Goal: Task Accomplishment & Management: Manage account settings

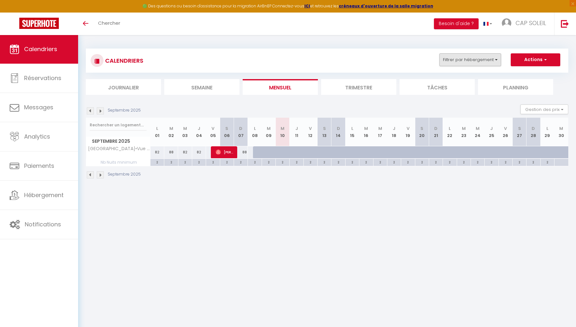
click at [459, 61] on button "Filtrer par hébergement" at bounding box center [470, 59] width 62 height 13
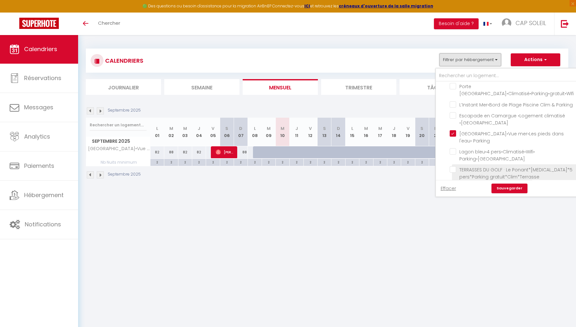
scroll to position [76, 0]
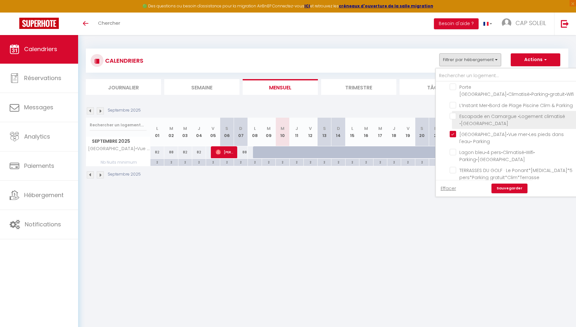
click at [465, 119] on input "Escapade en Camargue •Logement climatisé •[GEOGRAPHIC_DATA]" at bounding box center [512, 116] width 126 height 6
checkbox input "true"
checkbox input "false"
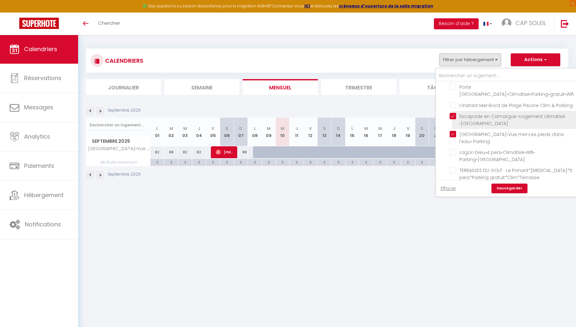
checkbox input "false"
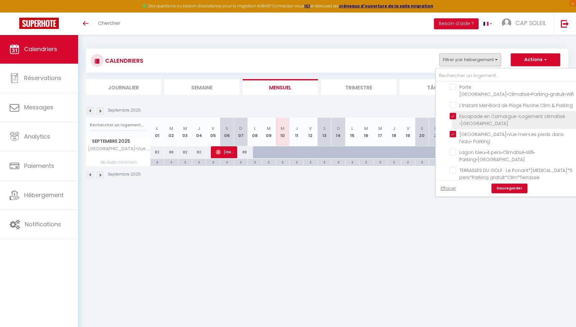
checkbox input "false"
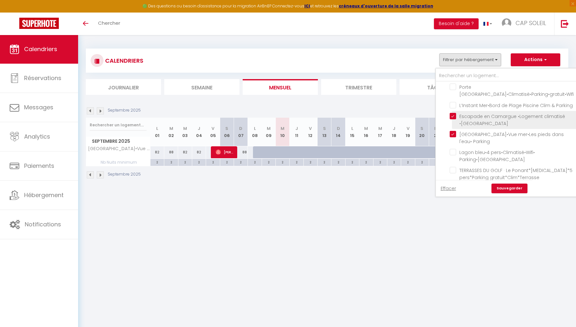
checkbox input "false"
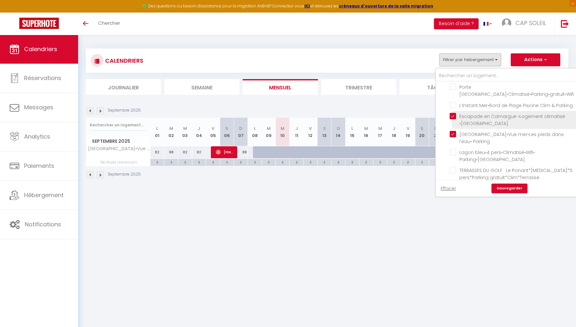
checkbox input "false"
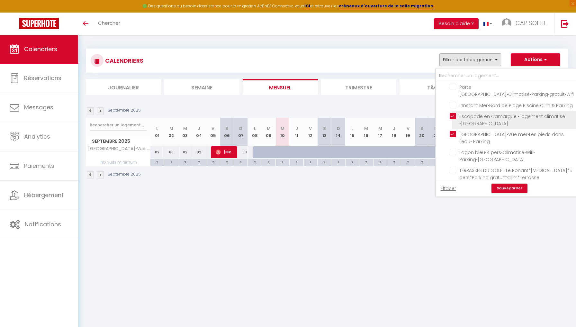
checkbox input "false"
click at [511, 189] on link "Sauvegarder" at bounding box center [509, 188] width 36 height 10
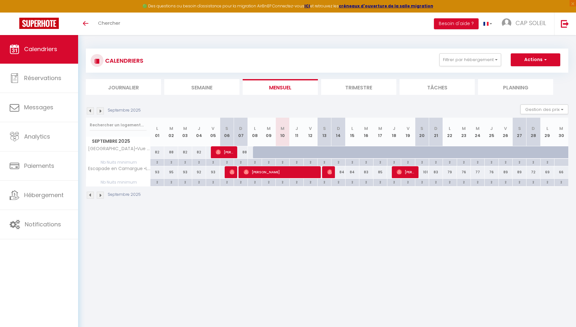
click at [101, 110] on img at bounding box center [100, 110] width 7 height 7
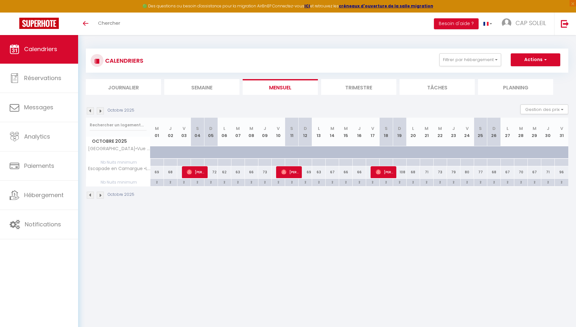
click at [468, 172] on div "80" at bounding box center [466, 172] width 13 height 12
type input "80"
type input "Ven 24 Octobre 2025"
type input "[DATE]"
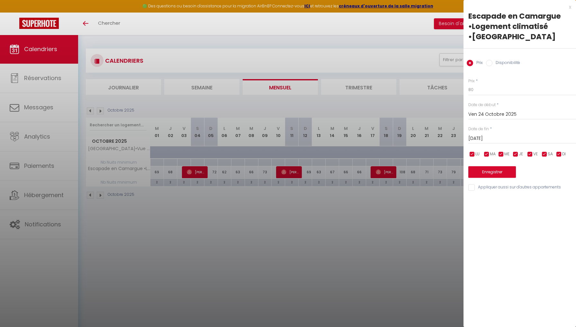
click at [490, 62] on input "Disponibilité" at bounding box center [489, 63] width 6 height 6
radio input "true"
radio input "false"
click at [479, 138] on input "[DATE]" at bounding box center [522, 139] width 108 height 8
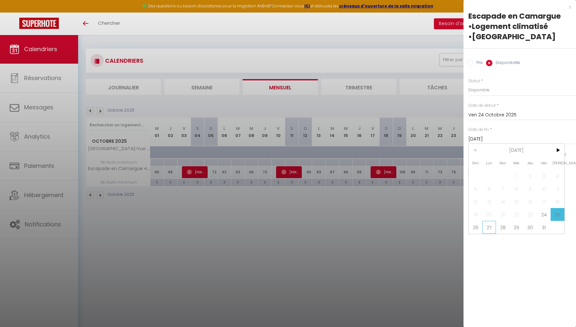
click at [490, 229] on span "27" at bounding box center [489, 227] width 14 height 13
type input "Lun 27 Octobre 2025"
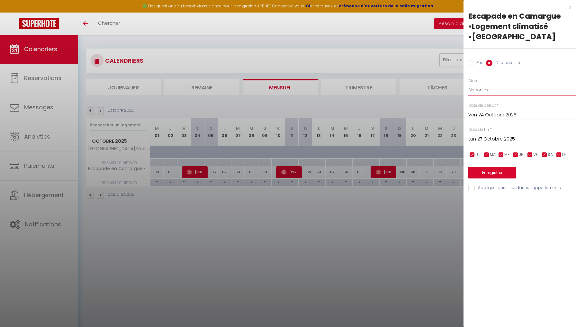
select select "0"
click at [482, 170] on button "Enregistrer" at bounding box center [492, 173] width 48 height 12
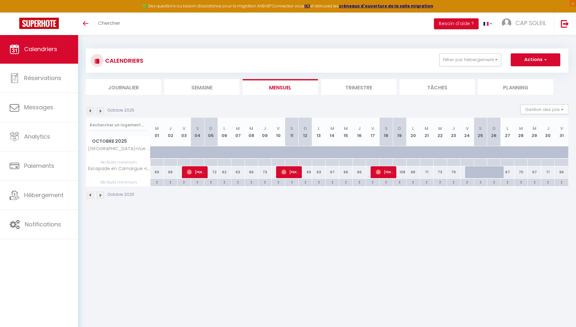
click at [91, 110] on img at bounding box center [90, 110] width 7 height 7
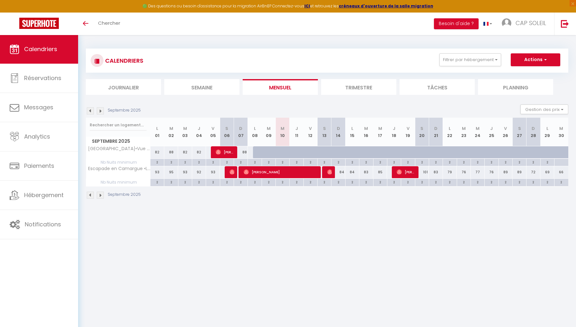
click at [89, 110] on img at bounding box center [90, 110] width 7 height 7
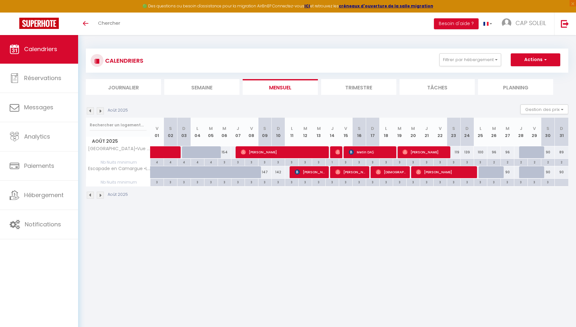
click at [89, 110] on img at bounding box center [90, 110] width 7 height 7
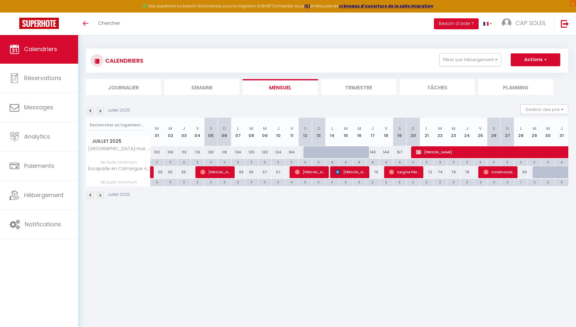
click at [89, 110] on img at bounding box center [90, 110] width 7 height 7
